Goal: Task Accomplishment & Management: Manage account settings

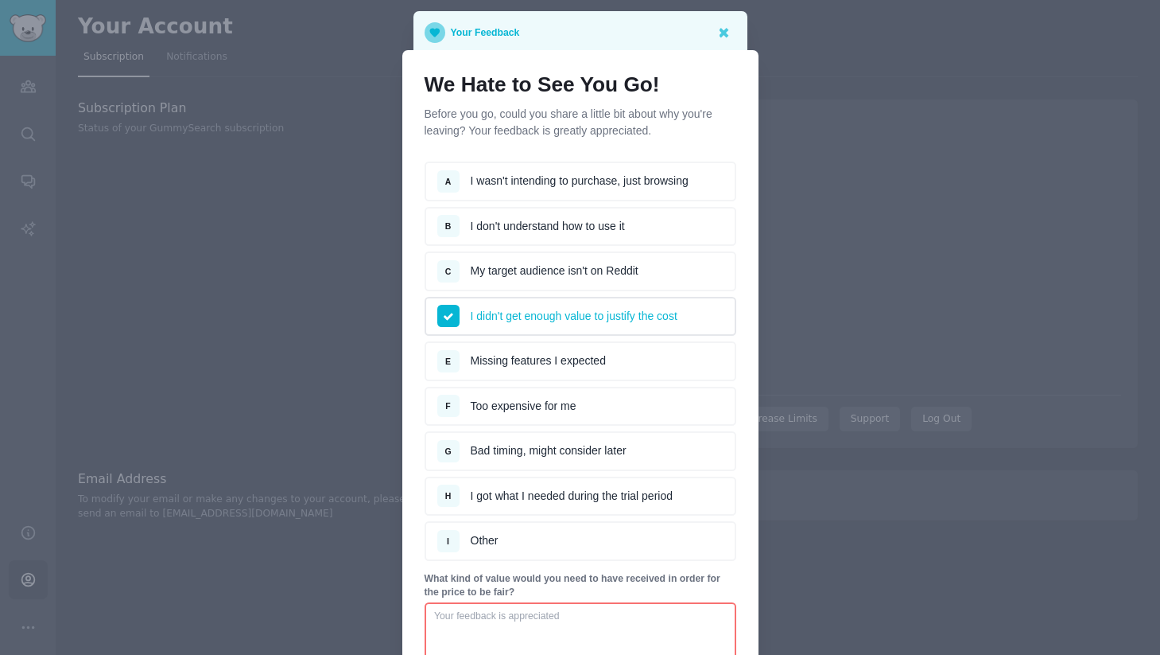
scroll to position [134, 0]
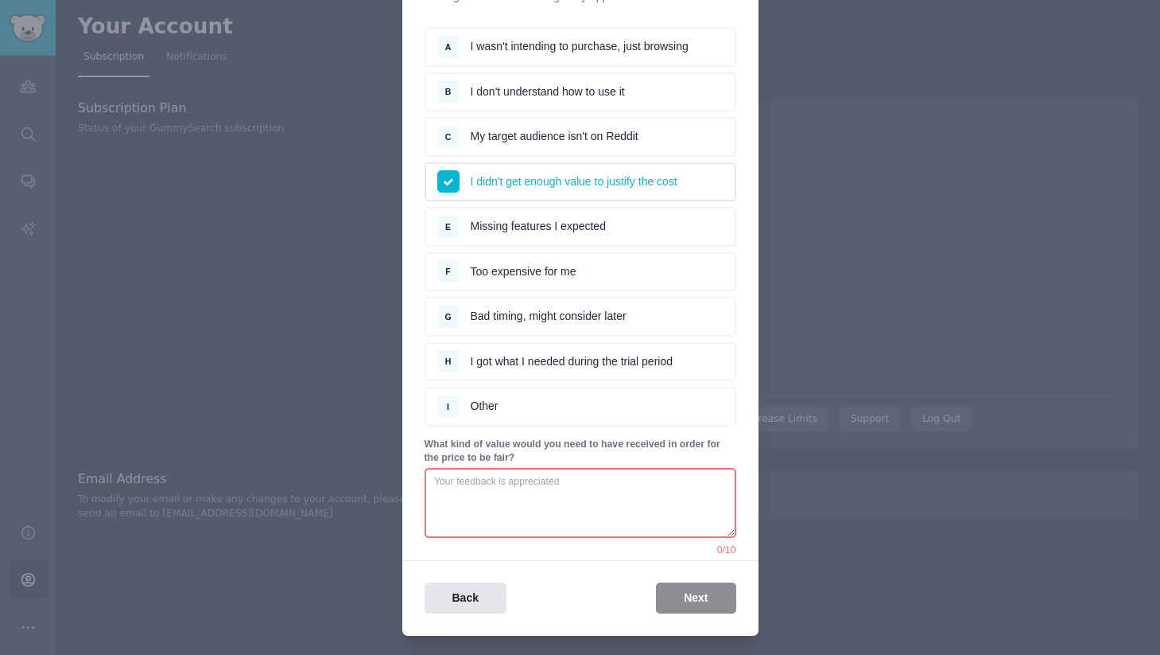
click at [536, 457] on p "What kind of value would you need to have received in order for the price to be…" at bounding box center [581, 451] width 312 height 28
click at [538, 481] on textarea at bounding box center [581, 503] width 312 height 70
click at [484, 480] on textarea at bounding box center [581, 503] width 312 height 70
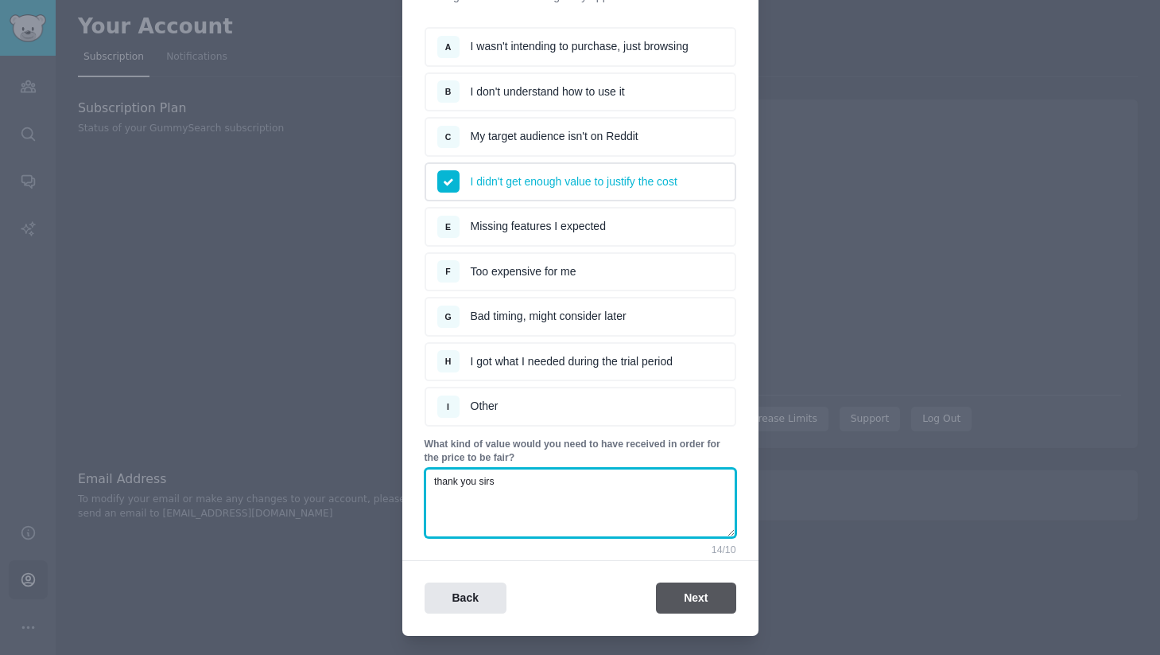
type textarea "thank you sirs"
click at [715, 607] on button "Next" at bounding box center [696, 597] width 80 height 31
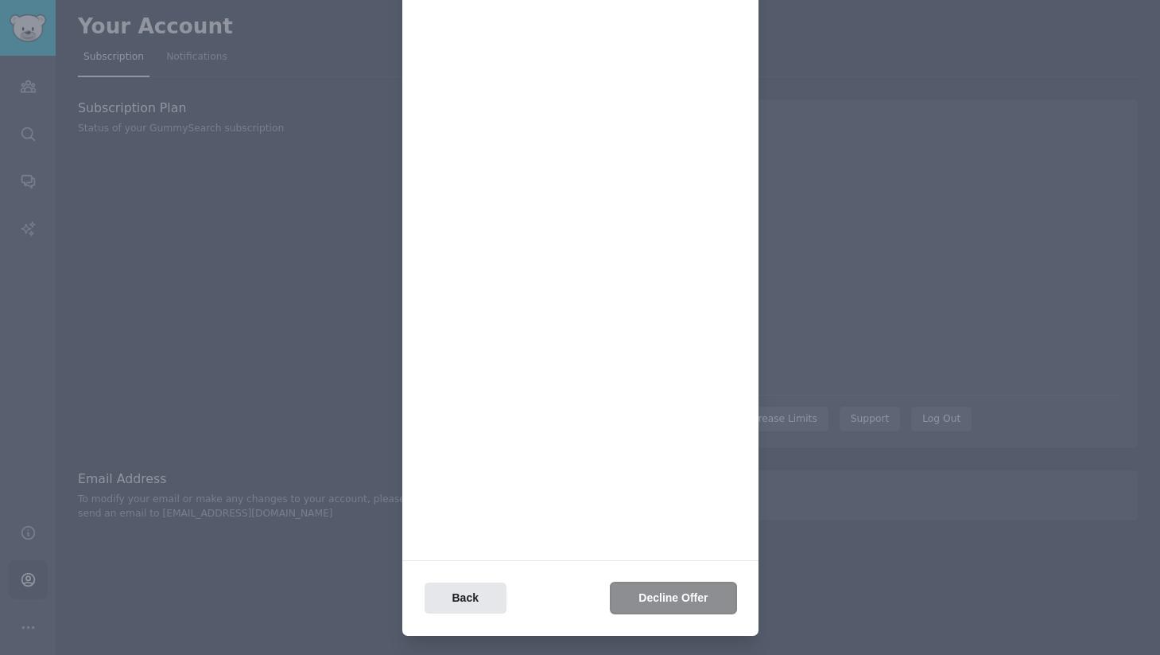
scroll to position [0, 0]
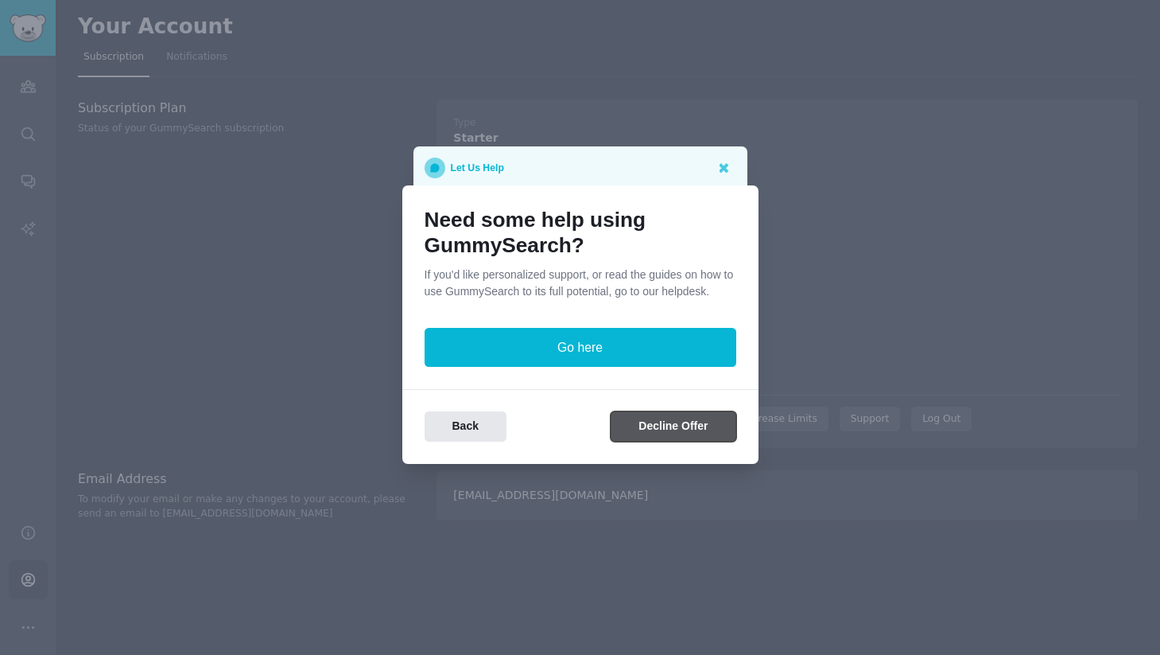
click at [684, 434] on button "Decline Offer" at bounding box center [673, 426] width 125 height 31
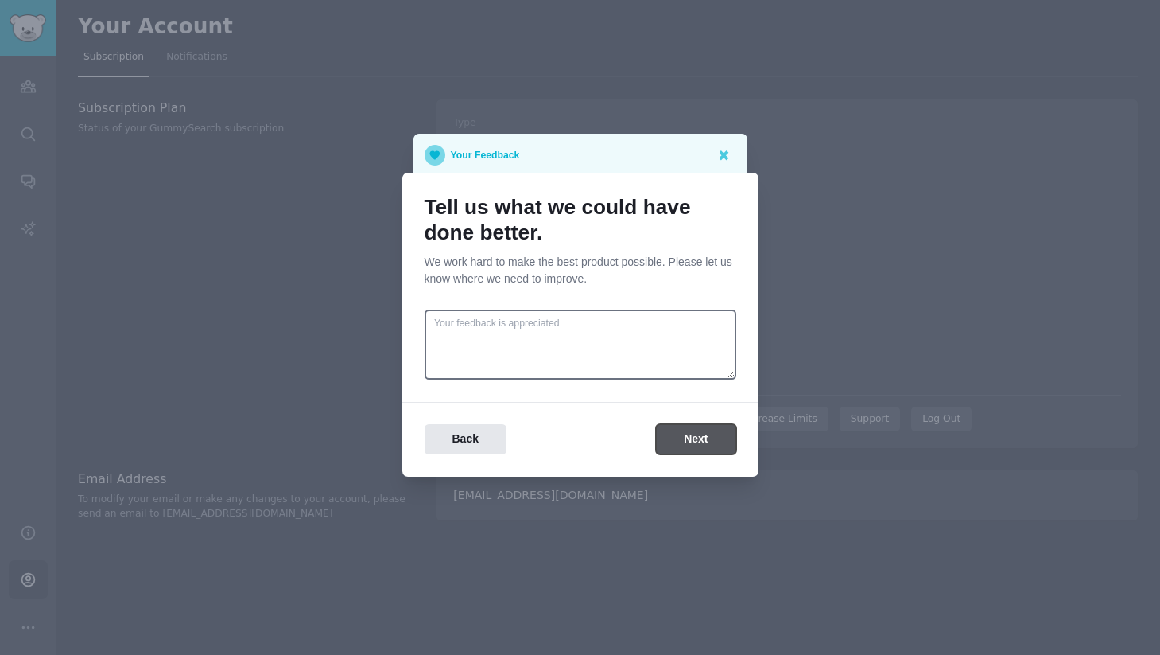
click at [682, 430] on button "Next" at bounding box center [696, 439] width 80 height 31
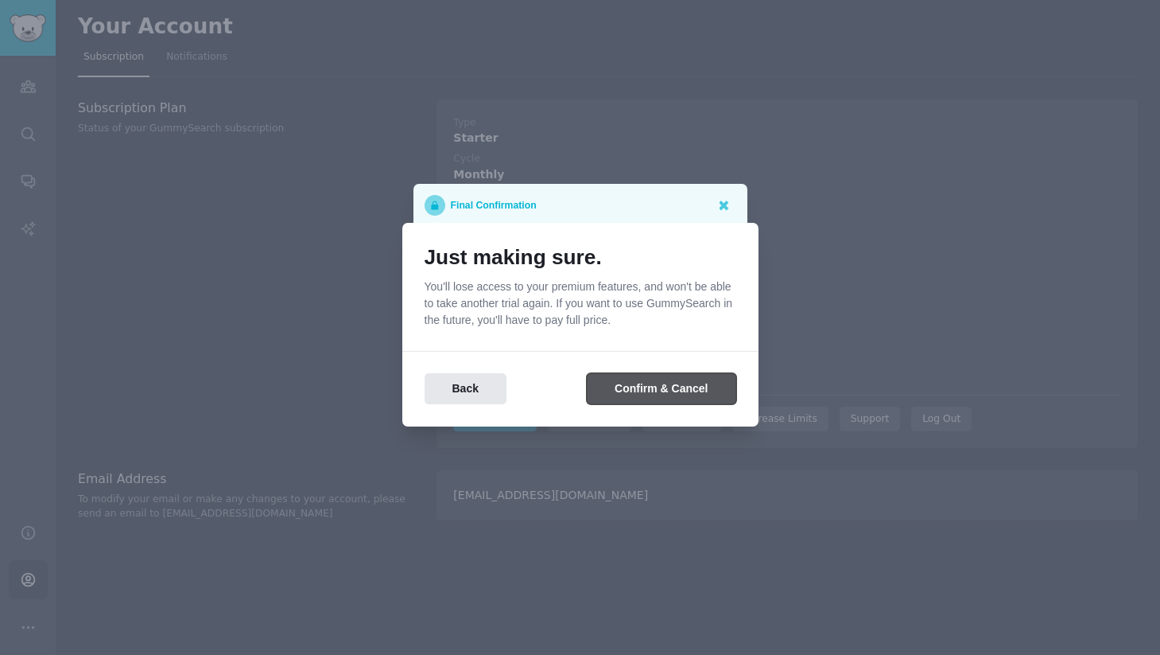
click at [672, 379] on button "Confirm & Cancel" at bounding box center [661, 388] width 149 height 31
